Goal: Task Accomplishment & Management: Manage account settings

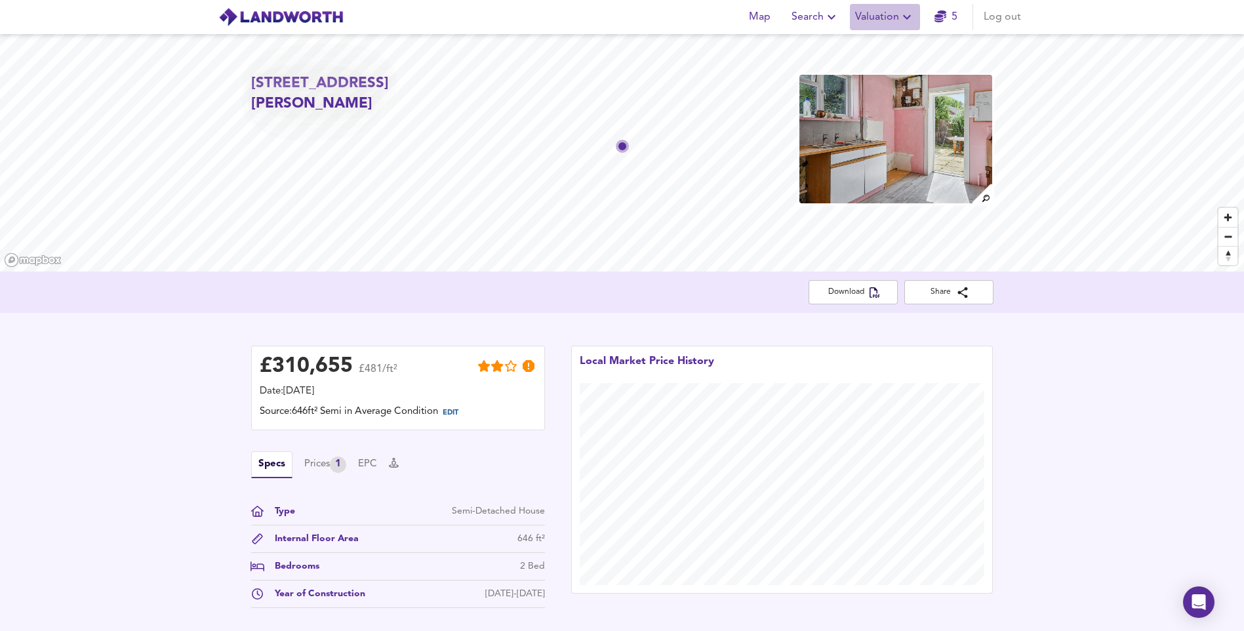
click at [895, 18] on span "Valuation" at bounding box center [885, 17] width 60 height 18
click at [889, 63] on li "Valuation Report History" at bounding box center [884, 71] width 157 height 24
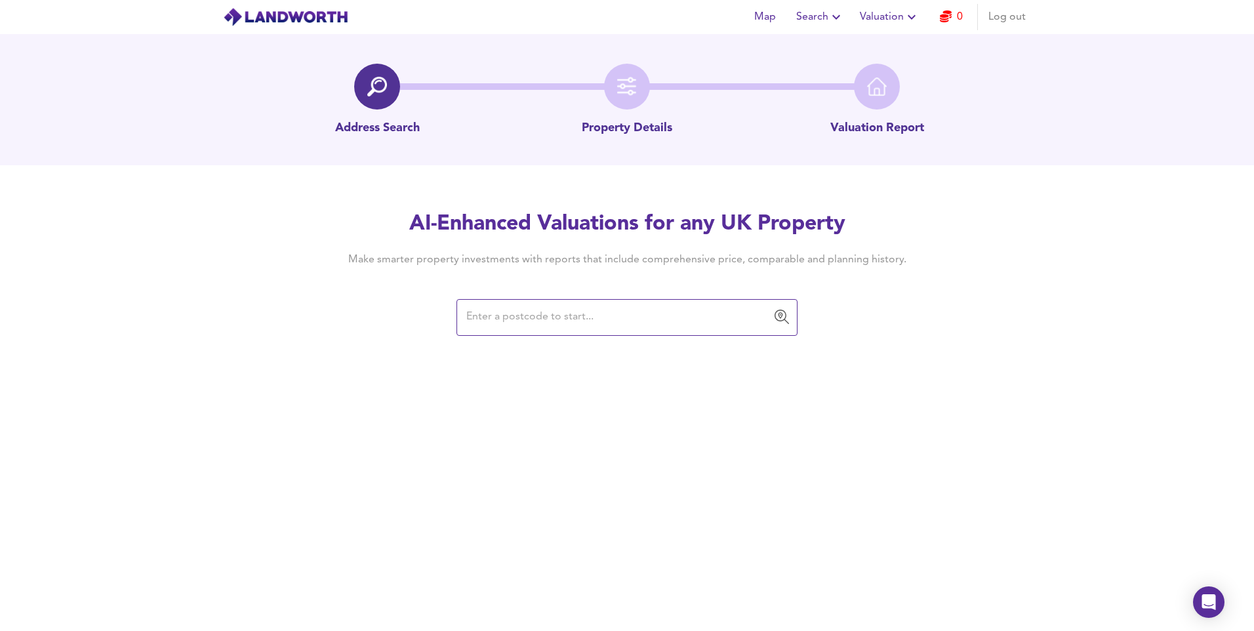
click at [912, 17] on icon "button" at bounding box center [911, 17] width 16 height 16
click at [888, 71] on li "Valuation Report History" at bounding box center [889, 71] width 157 height 24
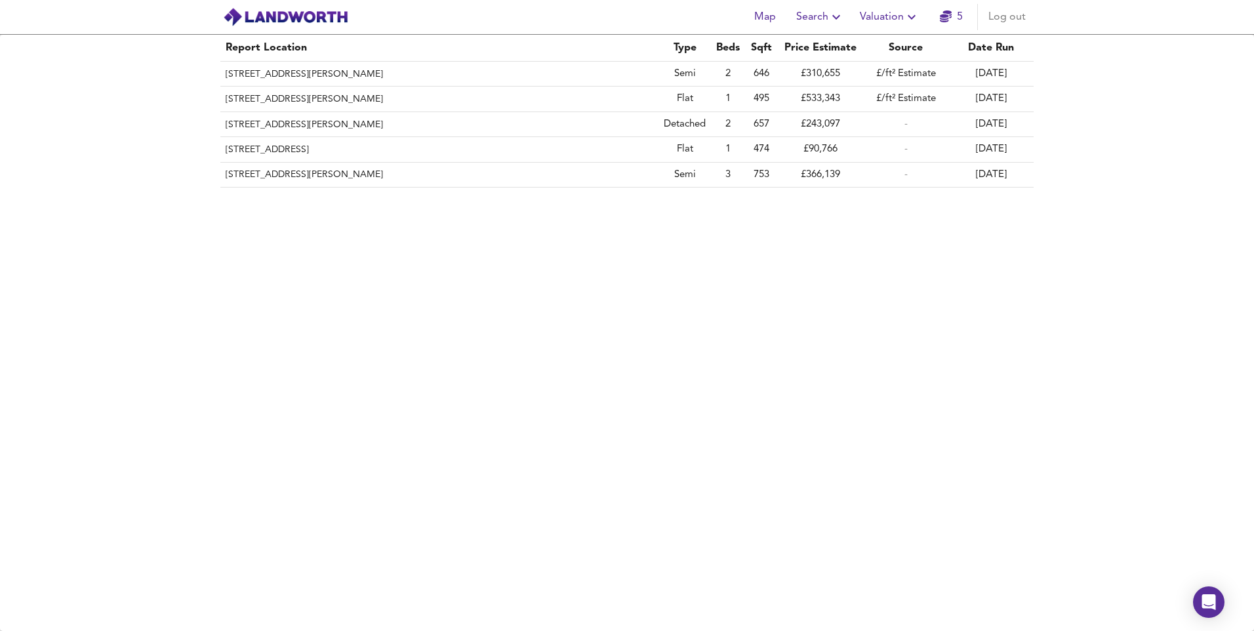
click at [1008, 24] on span "Log out" at bounding box center [1006, 17] width 37 height 18
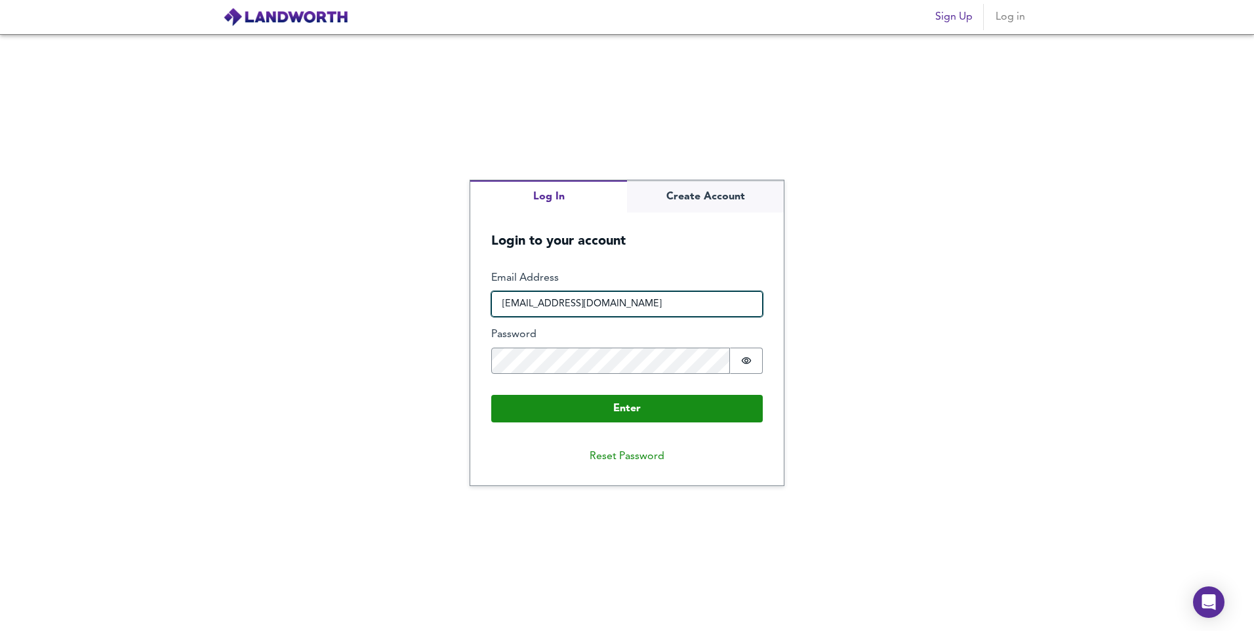
click at [673, 306] on input "vishal.joshilovesjigna12345@gmail.com" at bounding box center [626, 304] width 271 height 26
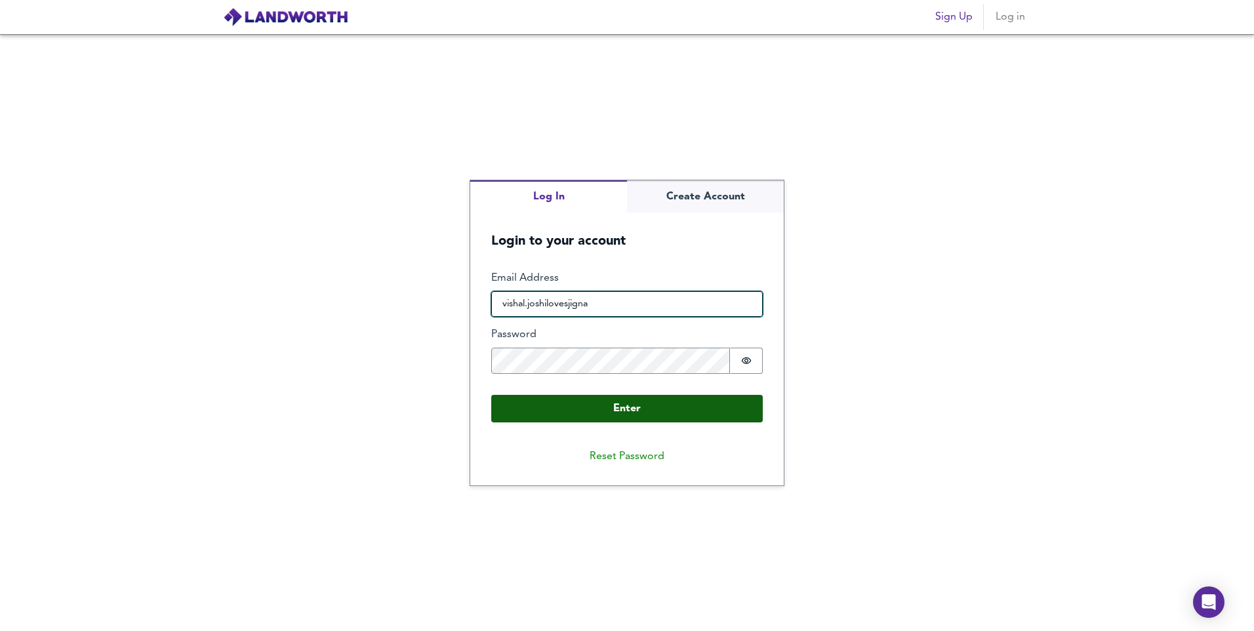
type input "vishal.joshilovesjigna24@gmail.com"
click at [620, 413] on button "Enter" at bounding box center [626, 409] width 271 height 28
